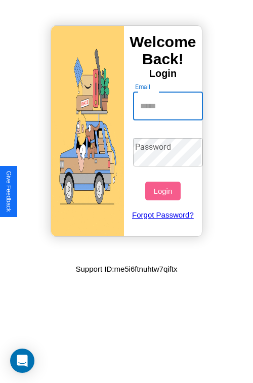
click at [169, 106] on input "Email" at bounding box center [168, 106] width 70 height 28
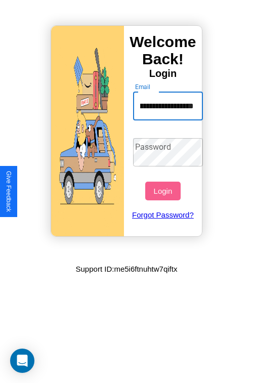
scroll to position [0, 29]
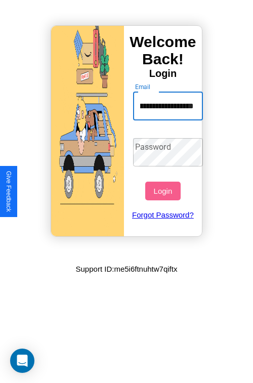
type input "**********"
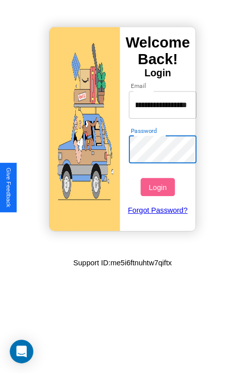
scroll to position [0, 0]
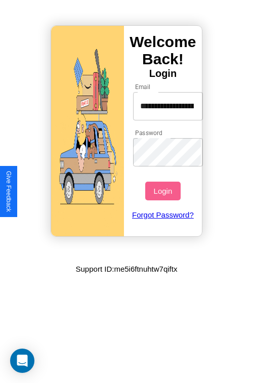
click at [164, 191] on button "Login" at bounding box center [162, 191] width 35 height 19
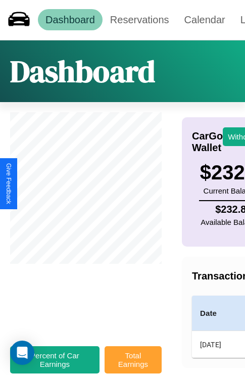
click at [133, 365] on button "Total Earnings" at bounding box center [133, 360] width 57 height 27
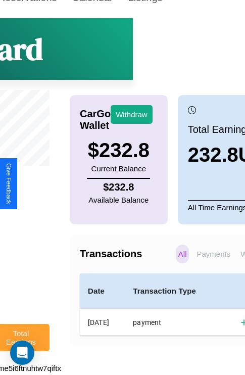
scroll to position [29, 129]
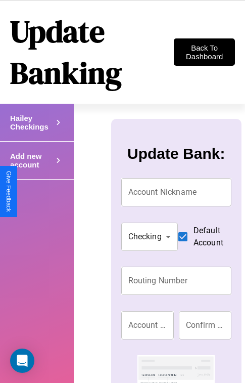
click at [36, 131] on h4 "Add new account" at bounding box center [31, 122] width 43 height 17
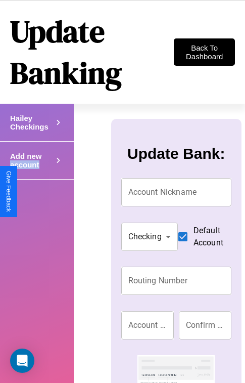
click at [36, 131] on h4 "Add new account" at bounding box center [31, 122] width 43 height 17
click at [58, 130] on icon at bounding box center [58, 122] width 11 height 15
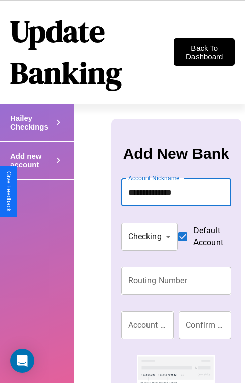
type input "**********"
